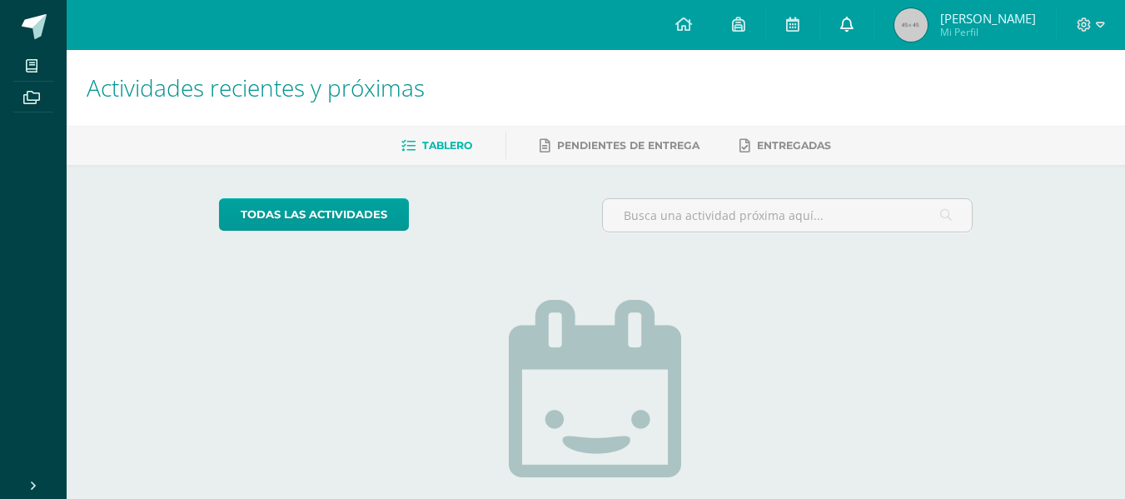
click at [861, 37] on link at bounding box center [847, 25] width 53 height 50
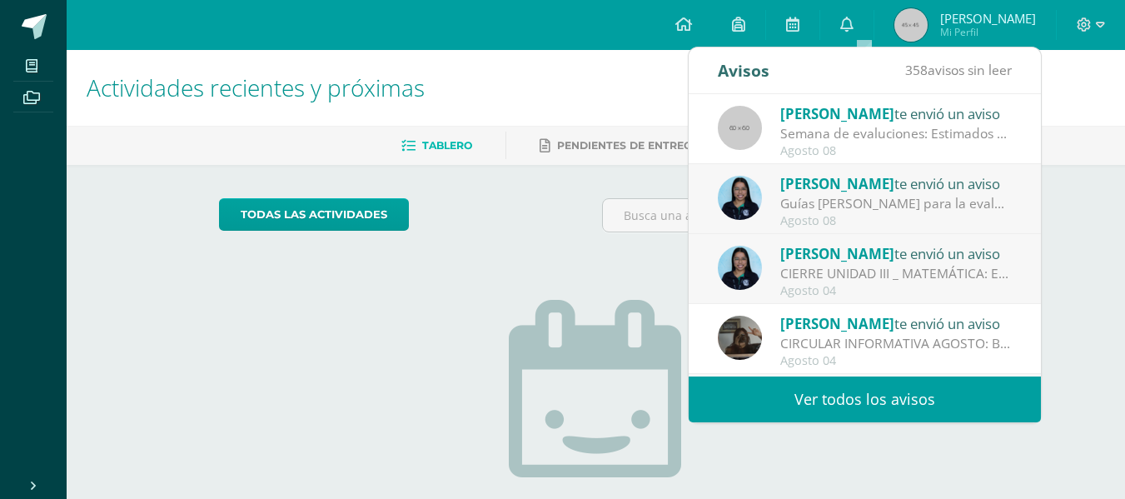
click at [920, 73] on span "358" at bounding box center [917, 70] width 22 height 18
click at [989, 82] on div "358 avisos sin leer" at bounding box center [959, 70] width 107 height 47
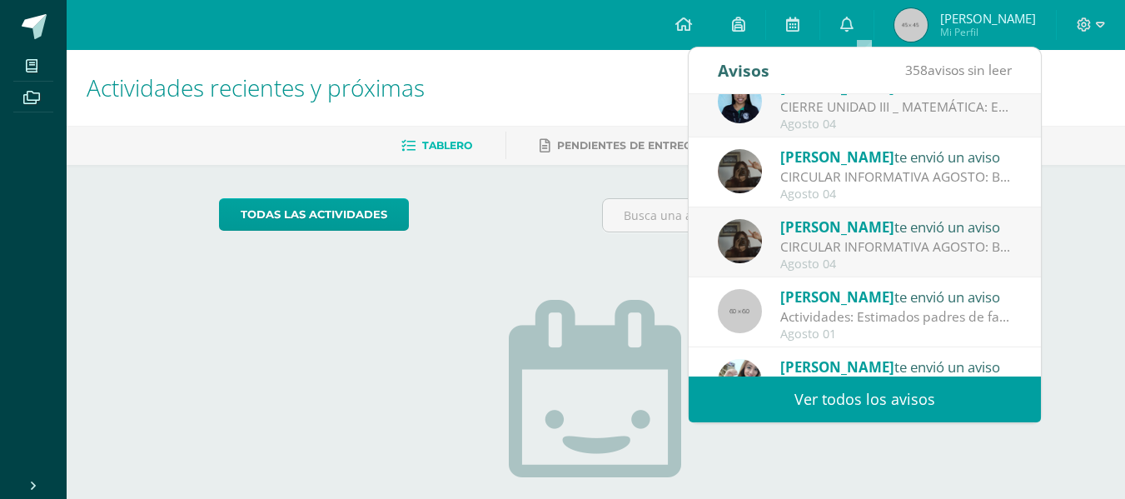
scroll to position [250, 0]
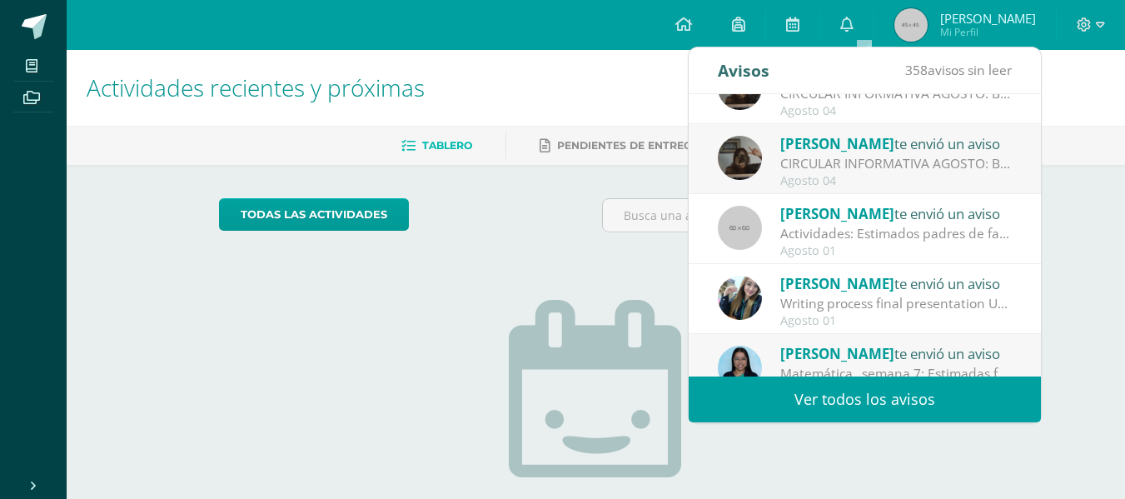
click at [891, 229] on div "Actividades: Estimados padres de familia adjunto 2 actividades que tendremos pa…" at bounding box center [897, 233] width 232 height 19
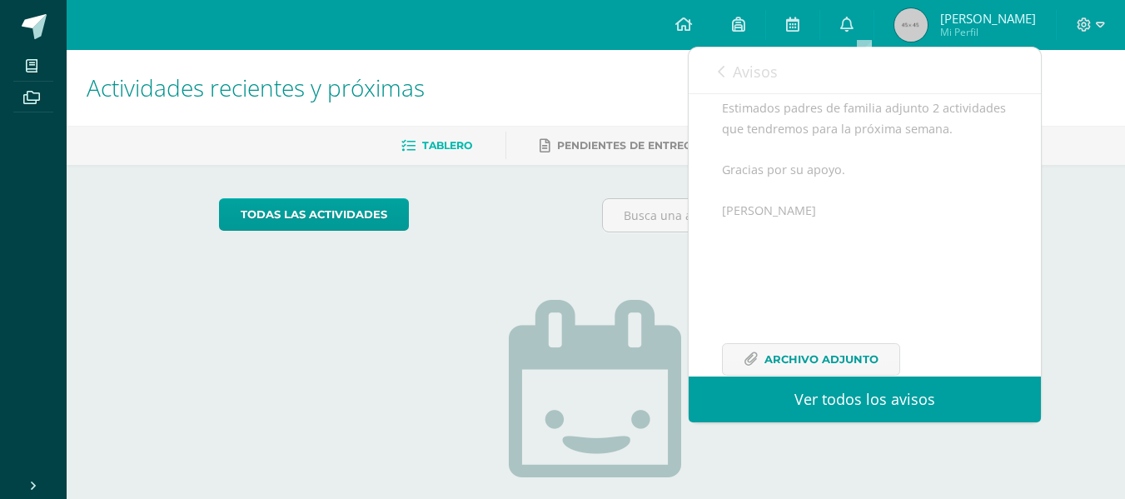
scroll to position [247, 0]
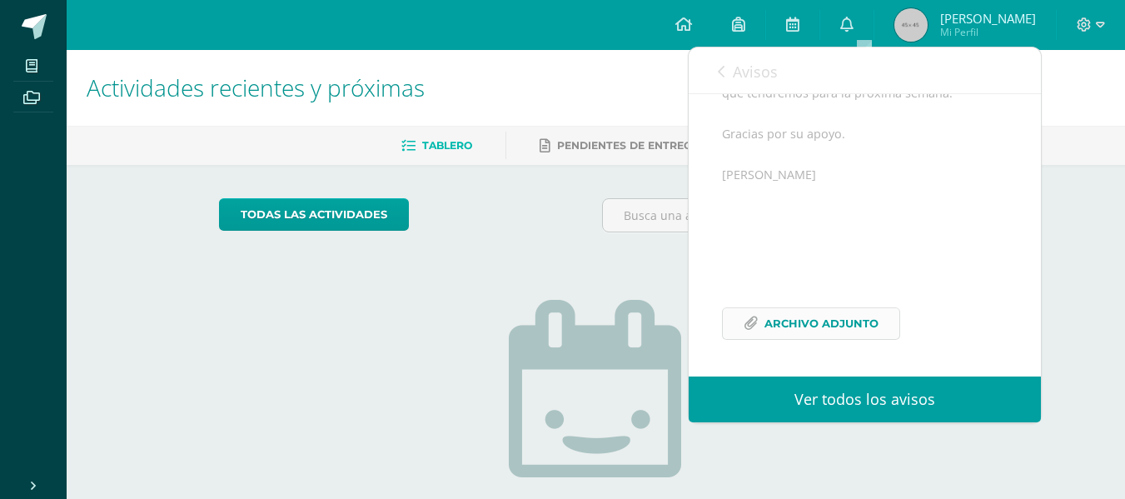
click at [814, 332] on span "Archivo Adjunto" at bounding box center [822, 323] width 114 height 31
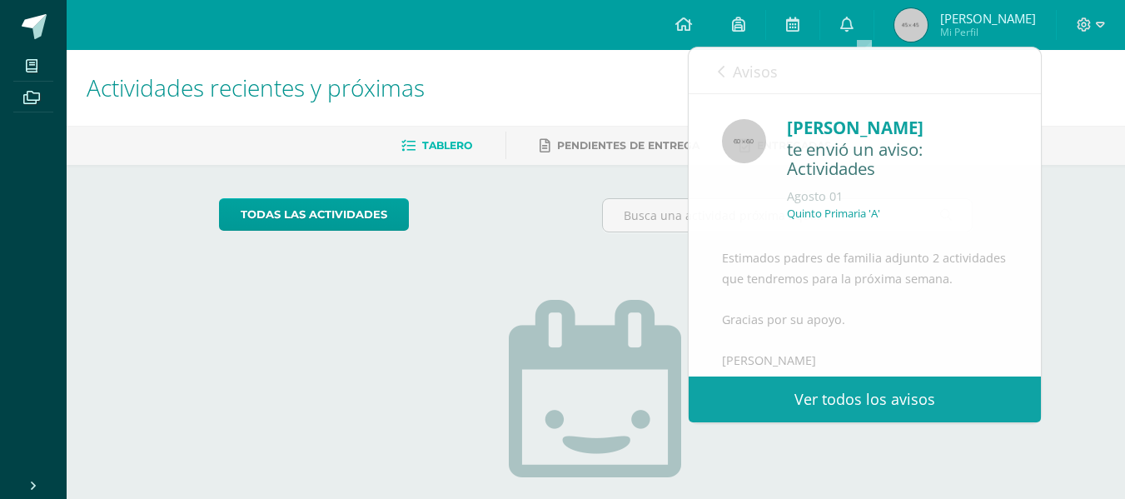
click at [1112, 209] on div "Actividades recientes y próximas Tablero Pendientes de entrega Entregadas todas…" at bounding box center [596, 364] width 1059 height 629
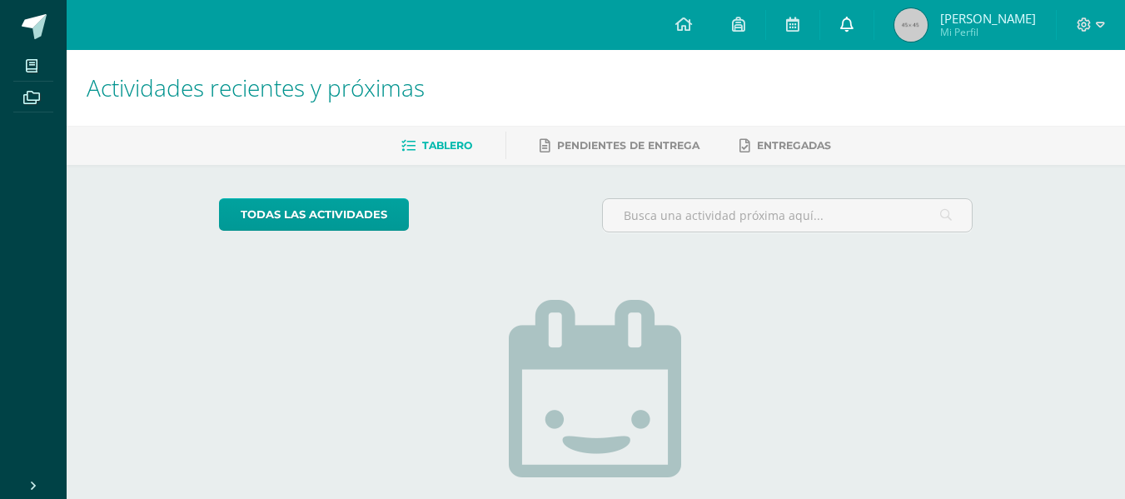
click at [874, 21] on link at bounding box center [847, 25] width 53 height 50
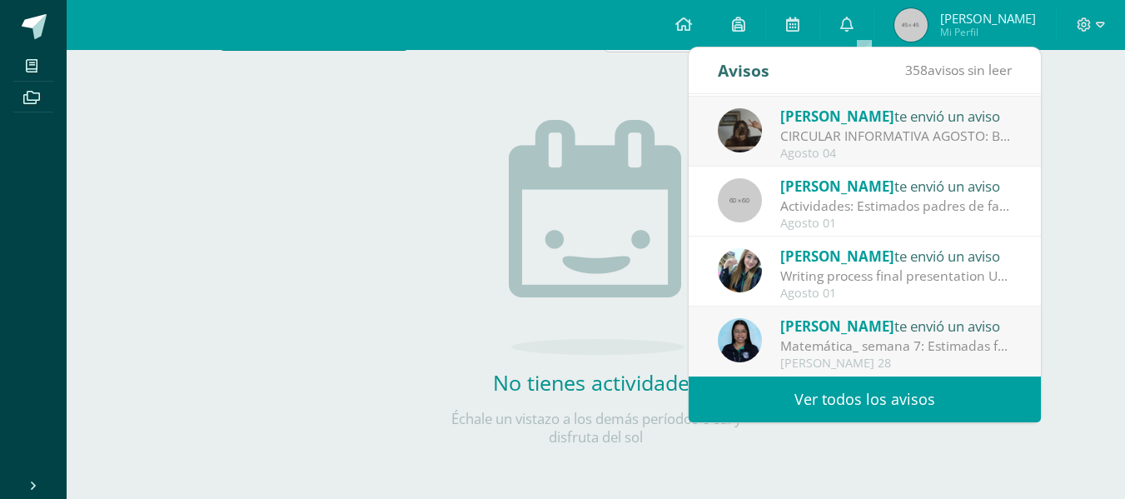
scroll to position [194, 0]
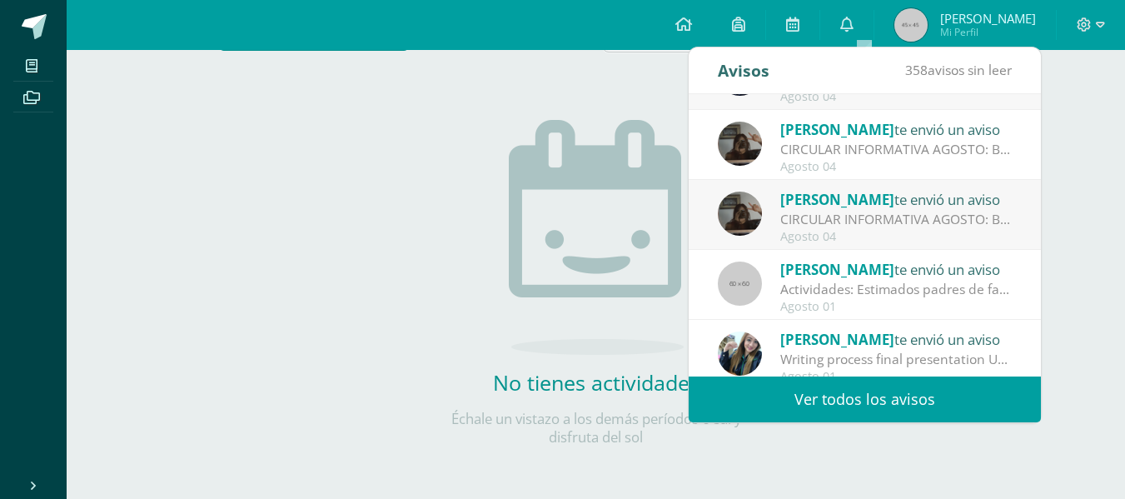
click at [980, 416] on link "Ver todos los avisos" at bounding box center [865, 400] width 352 height 46
click at [963, 392] on link "Ver todos los avisos" at bounding box center [865, 400] width 352 height 46
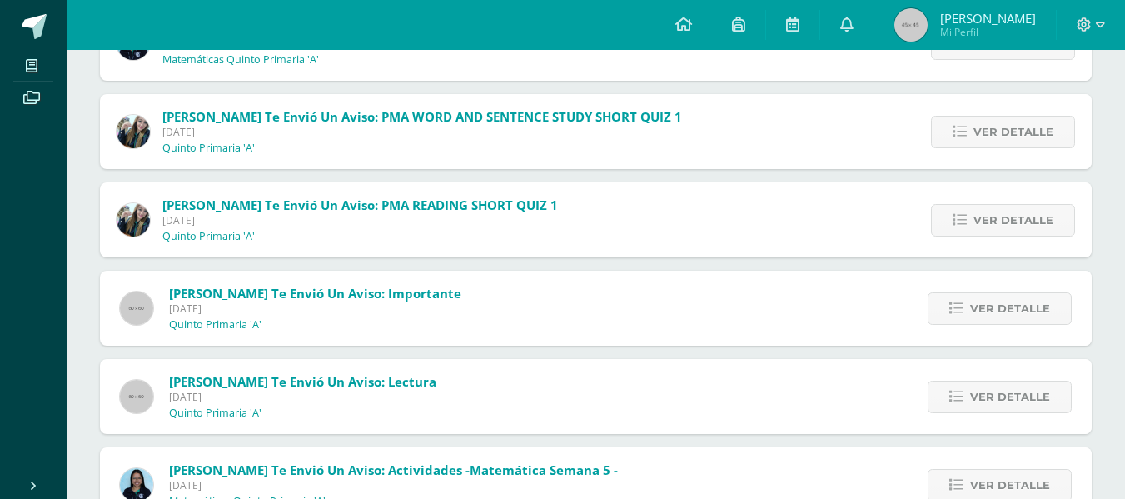
scroll to position [883, 0]
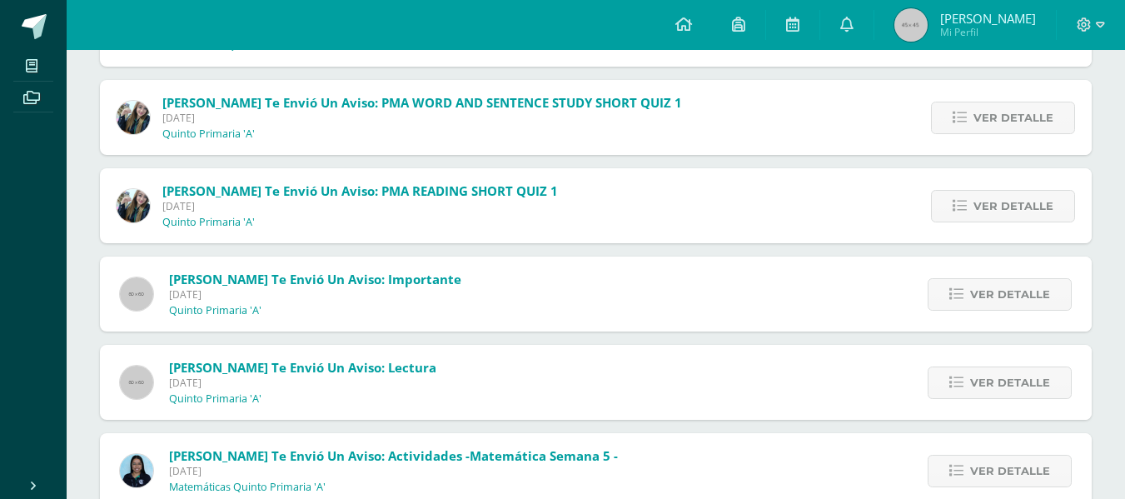
click at [474, 289] on div "[PERSON_NAME] te envió un aviso: Importante [DATE] Quinto Primaria 'A' Ver deta…" at bounding box center [596, 294] width 992 height 75
click at [960, 290] on icon at bounding box center [957, 294] width 14 height 14
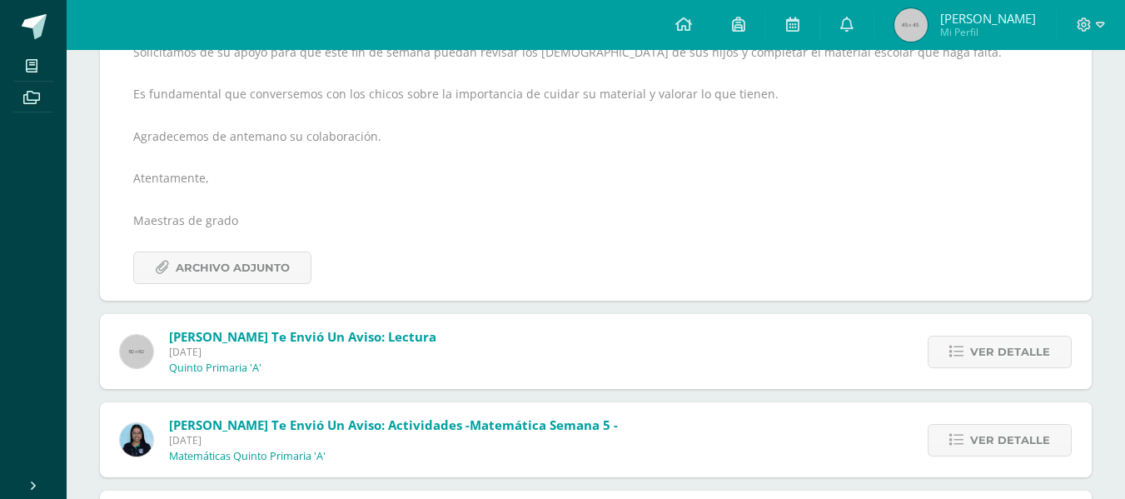
scroll to position [1300, 0]
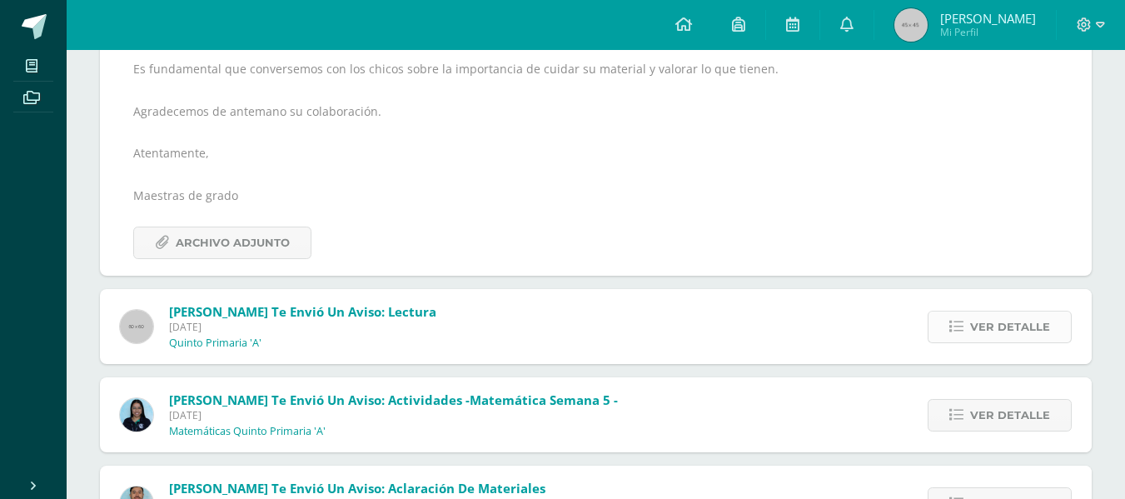
click at [992, 326] on span "Ver detalle" at bounding box center [1010, 327] width 80 height 31
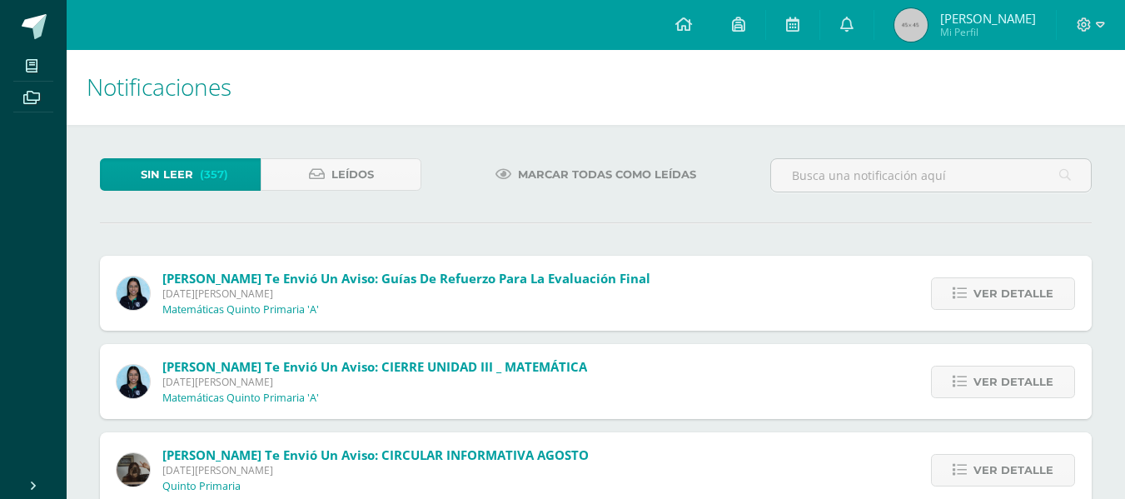
scroll to position [0, 0]
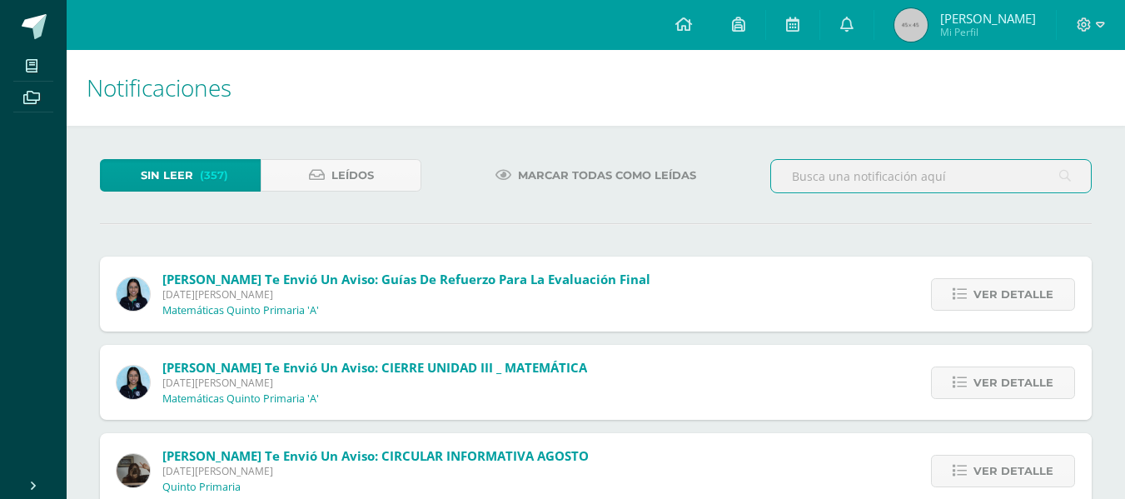
click at [799, 170] on input "text" at bounding box center [931, 176] width 320 height 32
